Goal: Navigation & Orientation: Find specific page/section

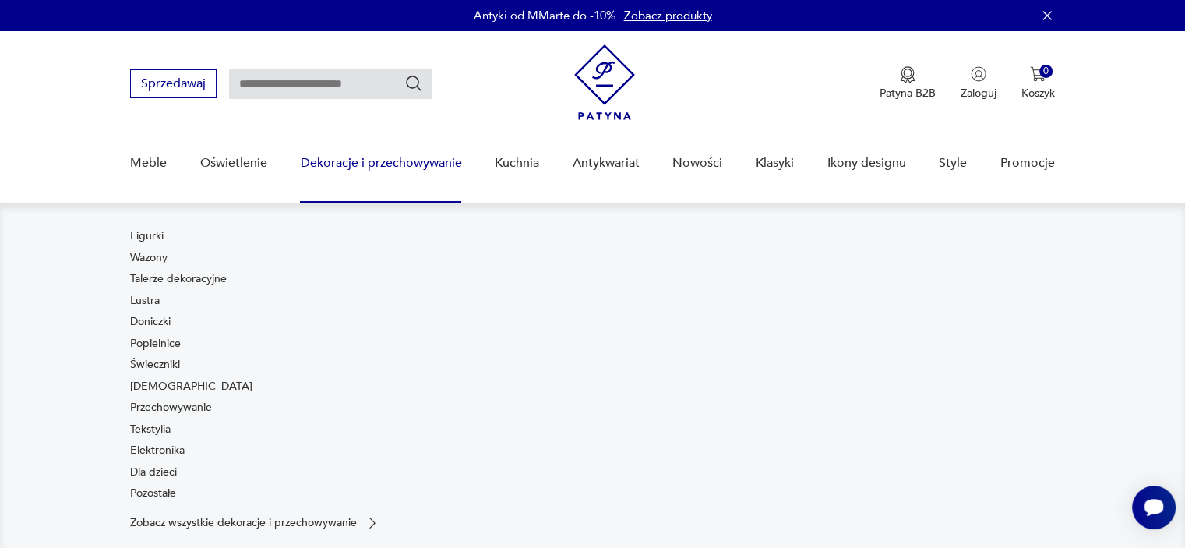
scroll to position [50, 0]
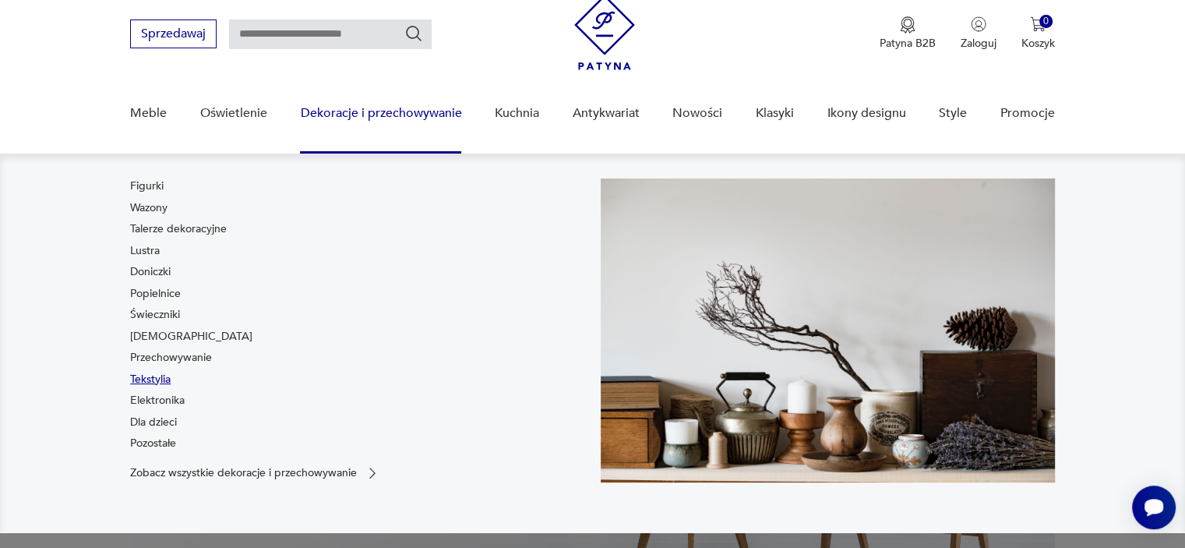
click at [164, 379] on link "Tekstylia" at bounding box center [150, 380] width 41 height 16
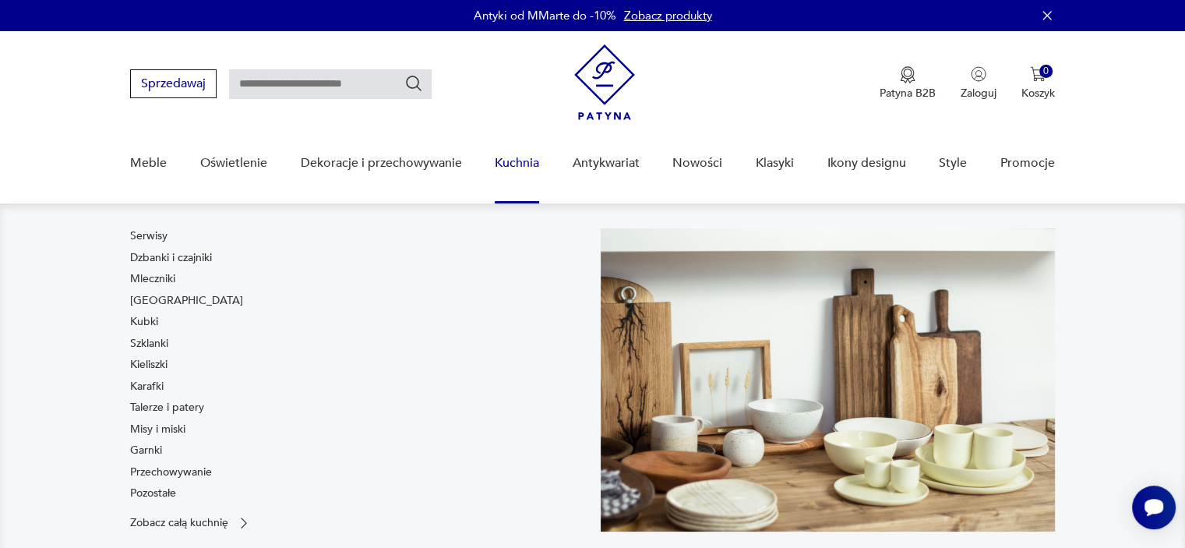
scroll to position [75, 0]
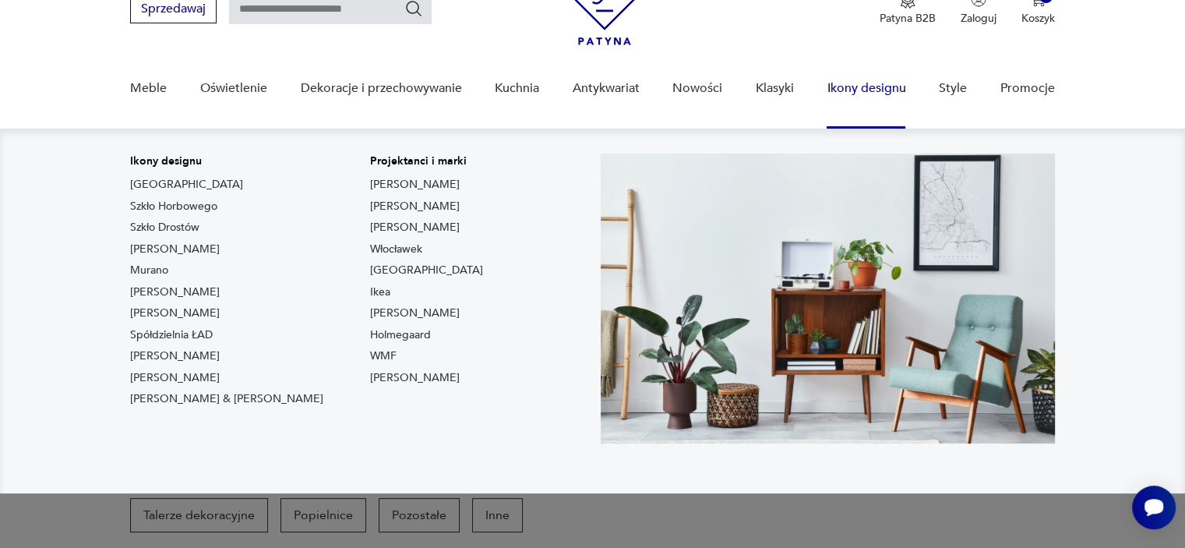
click at [841, 91] on link "Ikony designu" at bounding box center [866, 88] width 79 height 60
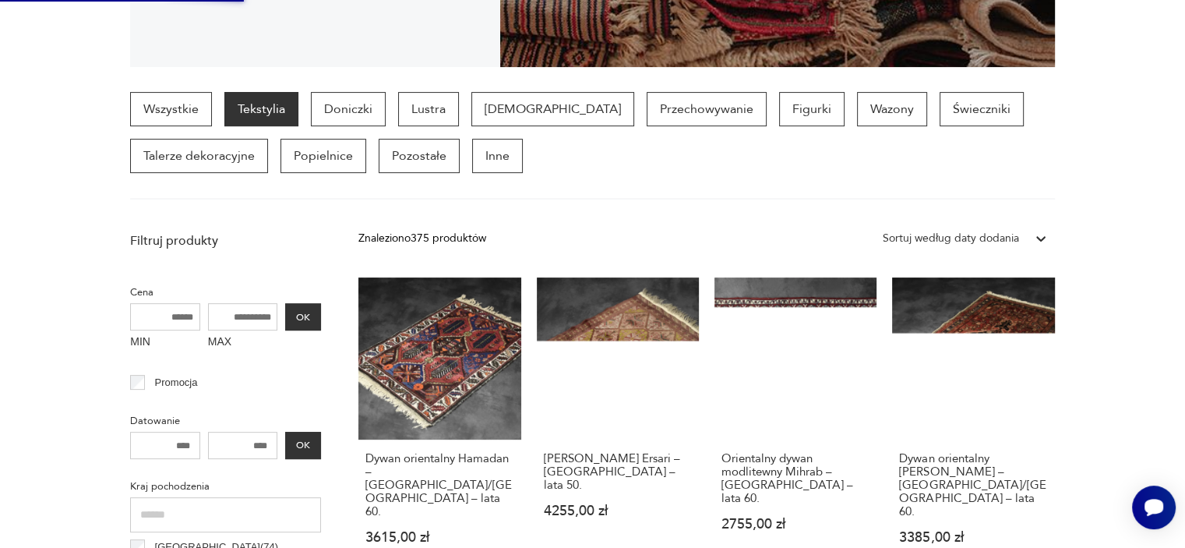
scroll to position [0, 0]
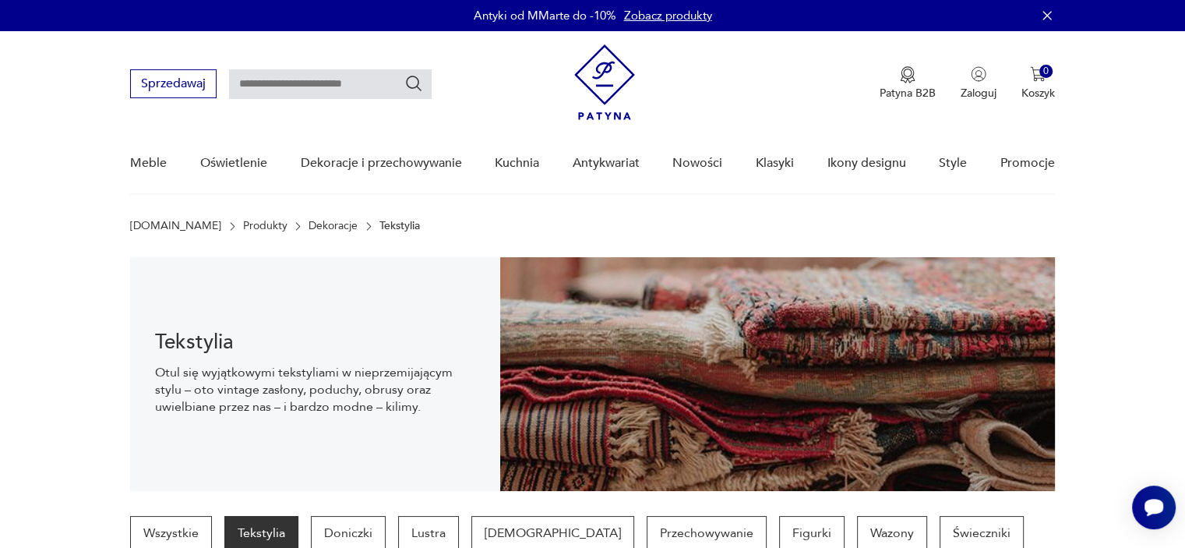
click at [601, 103] on img at bounding box center [604, 82] width 61 height 76
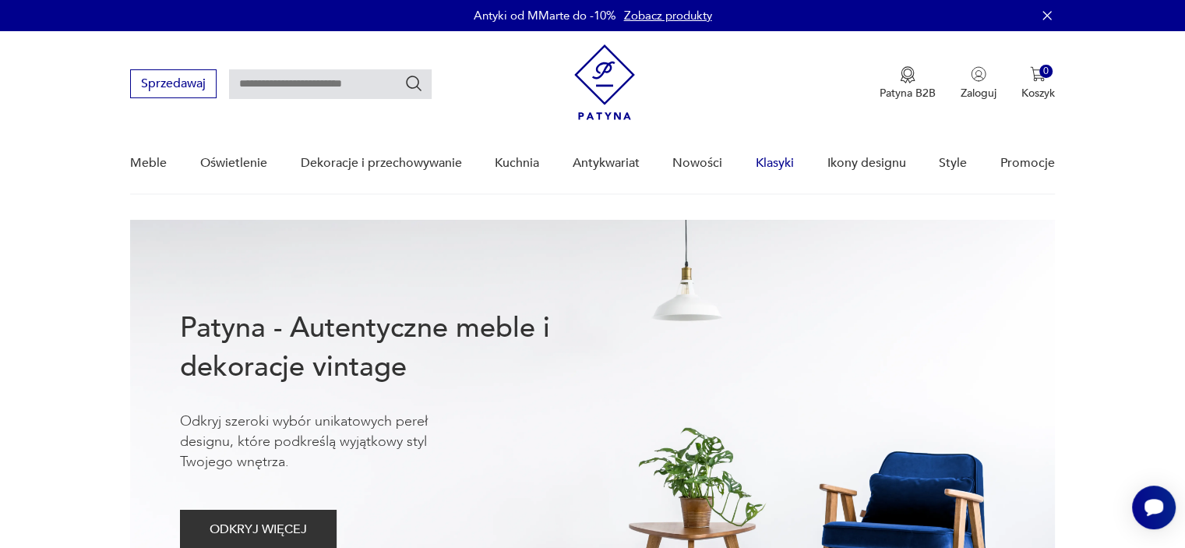
click at [782, 157] on link "Klasyki" at bounding box center [775, 163] width 38 height 60
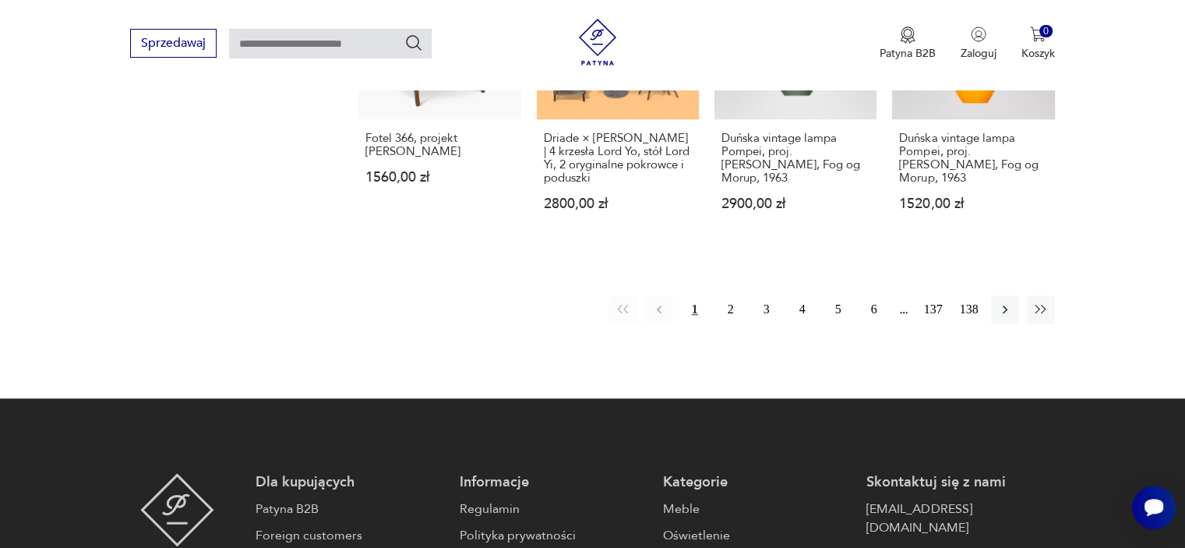
scroll to position [1447, 0]
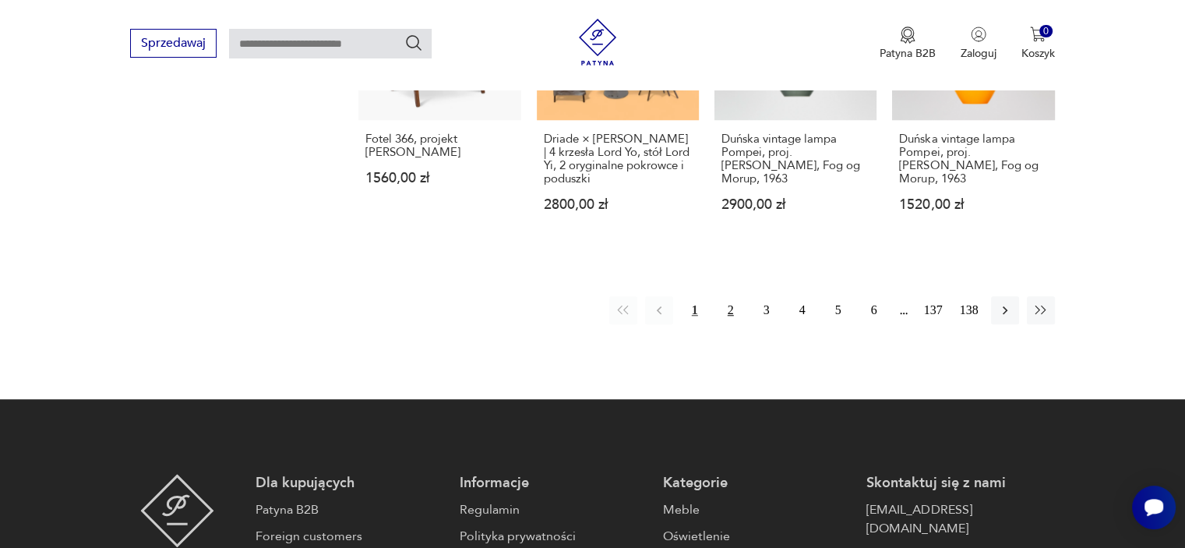
click at [730, 297] on button "2" at bounding box center [731, 310] width 28 height 28
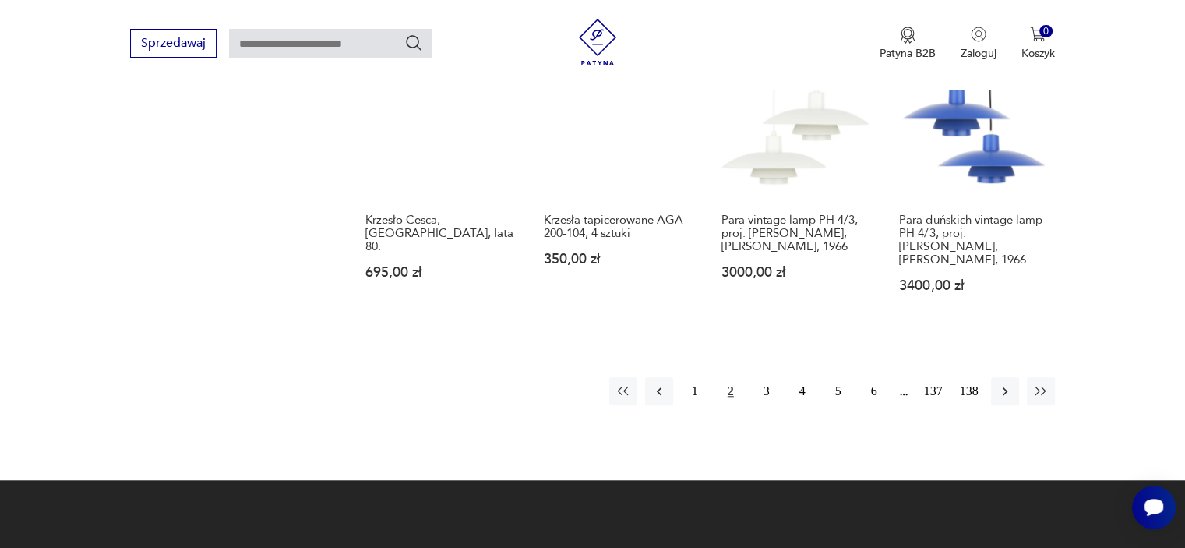
scroll to position [1262, 0]
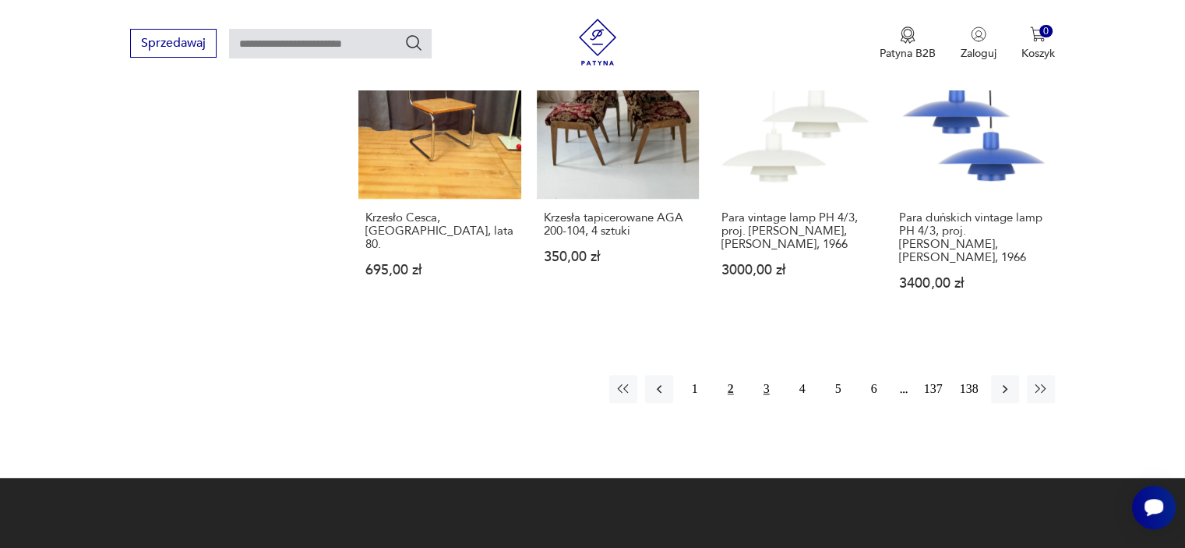
click at [767, 375] on button "3" at bounding box center [767, 389] width 28 height 28
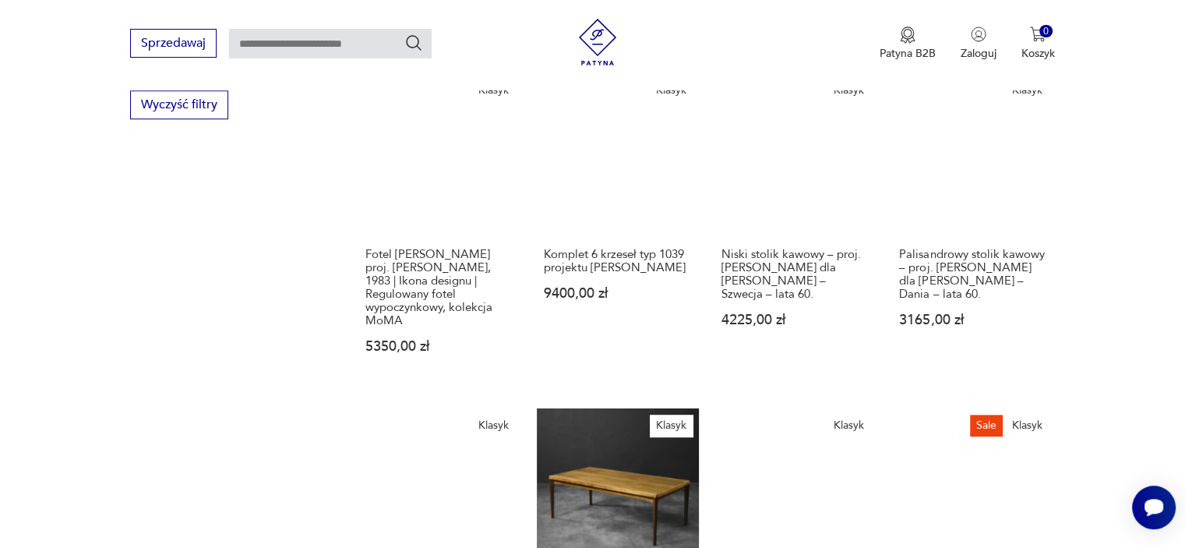
scroll to position [949, 0]
